Goal: Transaction & Acquisition: Purchase product/service

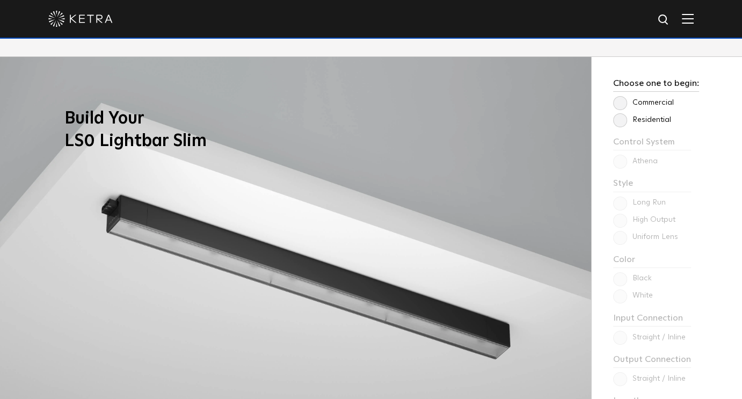
scroll to position [859, 0]
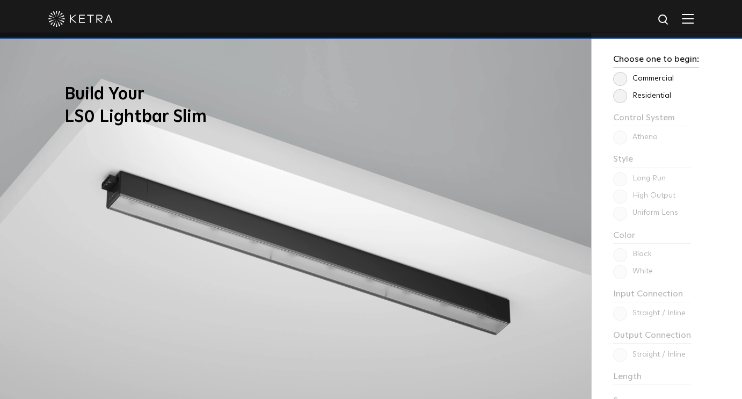
click at [624, 96] on label "Residential" at bounding box center [642, 95] width 58 height 9
click at [0, 0] on input "Residential" at bounding box center [0, 0] width 0 height 0
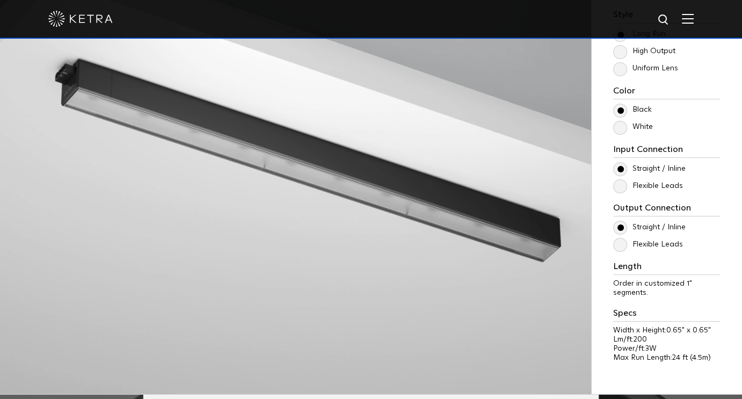
scroll to position [1020, 0]
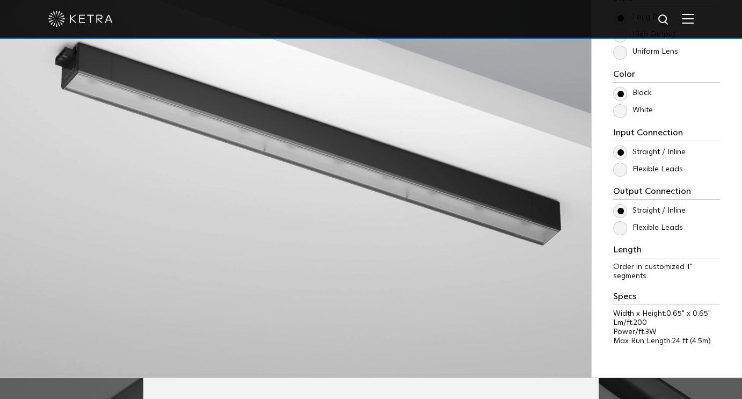
click at [619, 166] on label "Flexible Leads" at bounding box center [648, 169] width 70 height 9
click at [0, 0] on input "Flexible Leads" at bounding box center [0, 0] width 0 height 0
click at [619, 151] on label "Straight / Inline" at bounding box center [649, 152] width 72 height 9
click at [0, 0] on input "Straight / Inline" at bounding box center [0, 0] width 0 height 0
click at [620, 111] on label "White" at bounding box center [633, 110] width 40 height 9
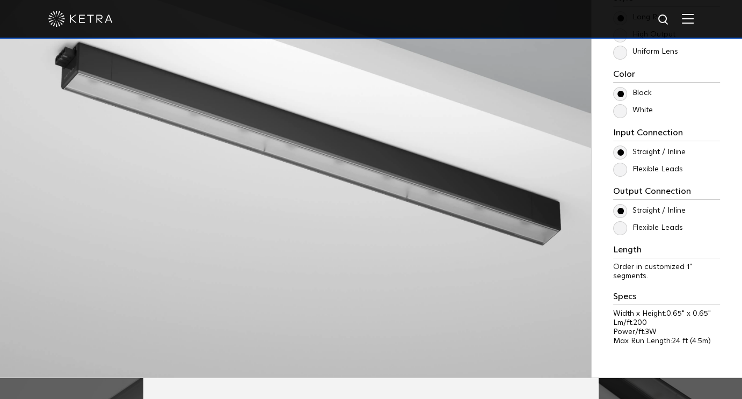
click at [0, 0] on input "White" at bounding box center [0, 0] width 0 height 0
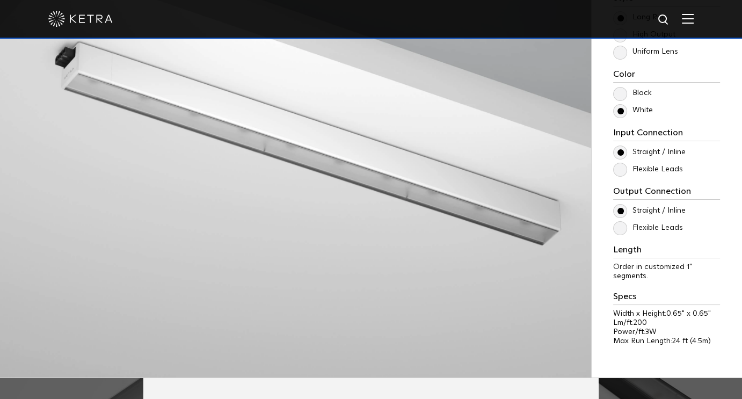
click at [623, 229] on label "Flexible Leads" at bounding box center [648, 227] width 70 height 9
click at [0, 0] on input "Flexible Leads" at bounding box center [0, 0] width 0 height 0
click at [623, 229] on label "Flexible Leads" at bounding box center [648, 227] width 70 height 9
click at [0, 0] on input "Flexible Leads" at bounding box center [0, 0] width 0 height 0
click at [622, 211] on label "Straight / Inline" at bounding box center [649, 210] width 72 height 9
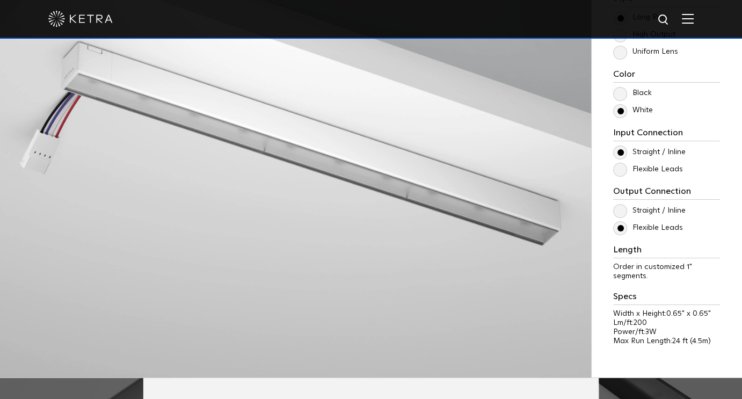
click at [0, 0] on input "Straight / Inline" at bounding box center [0, 0] width 0 height 0
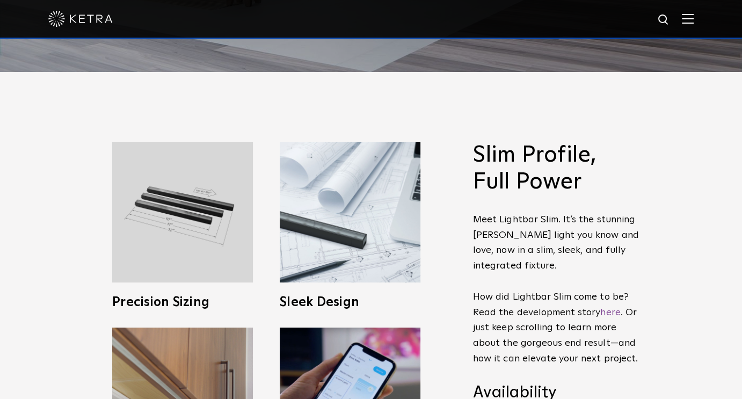
scroll to position [322, 0]
